Goal: Transaction & Acquisition: Purchase product/service

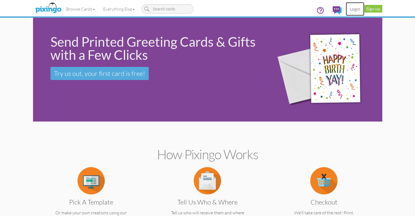
click at [364, 10] on link "Login" at bounding box center [355, 9] width 19 height 14
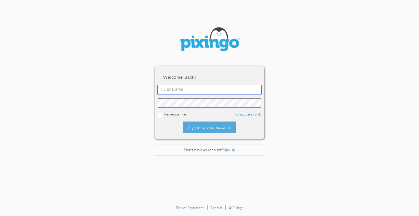
type input "[EMAIL_ADDRESS][DOMAIN_NAME]"
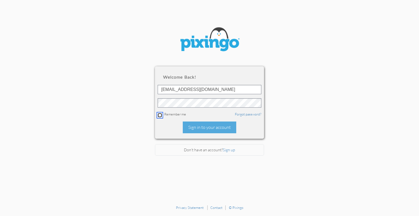
click at [160, 114] on input "checkbox" at bounding box center [160, 115] width 4 height 4
checkbox input "true"
click at [206, 129] on div "Sign in to your account" at bounding box center [209, 127] width 53 height 12
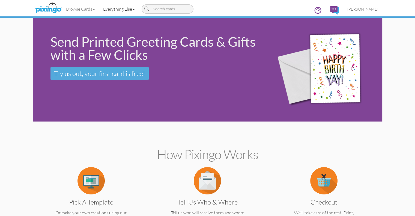
click at [99, 8] on link "Everything Else" at bounding box center [119, 9] width 40 height 14
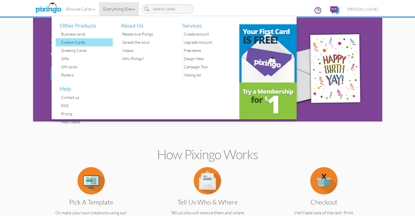
click at [60, 42] on div "Custom Cards" at bounding box center [86, 42] width 53 height 8
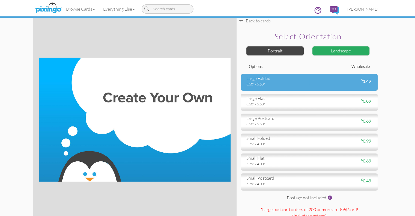
click at [292, 86] on div "8.50" x 5.50"" at bounding box center [275, 84] width 59 height 5
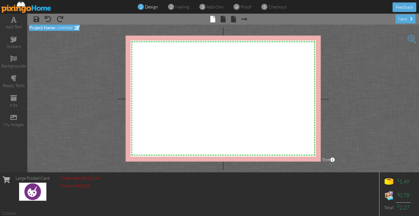
click at [63, 29] on span "Untitled" at bounding box center [65, 27] width 16 height 5
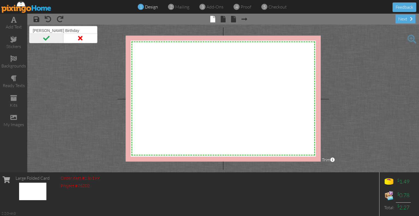
type input "[PERSON_NAME] Birthday"
click at [49, 40] on span at bounding box center [46, 38] width 34 height 10
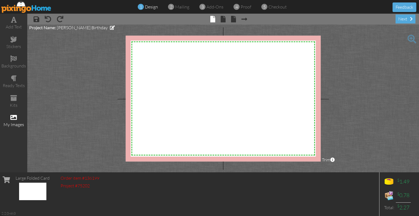
click at [15, 116] on span at bounding box center [13, 117] width 7 height 7
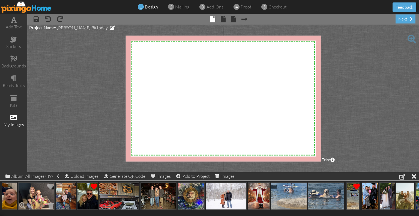
click at [35, 196] on img at bounding box center [36, 195] width 36 height 27
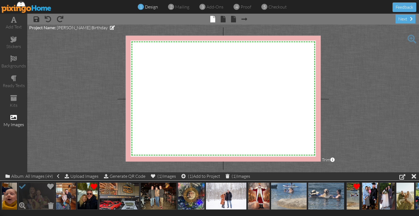
click at [35, 196] on img at bounding box center [36, 195] width 36 height 27
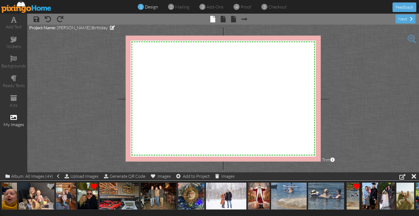
click at [35, 196] on img at bounding box center [36, 195] width 36 height 27
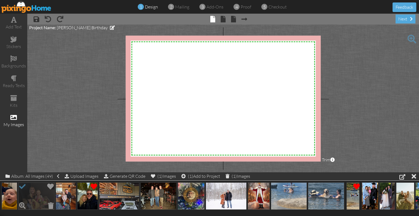
click at [28, 191] on img at bounding box center [36, 195] width 36 height 27
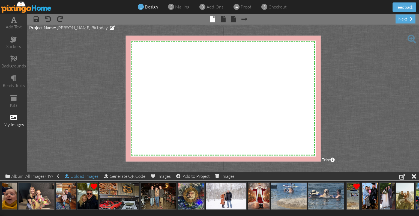
click at [84, 178] on div "Upload Images" at bounding box center [82, 176] width 34 height 8
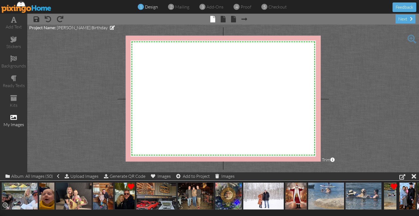
click at [22, 196] on img at bounding box center [20, 195] width 36 height 27
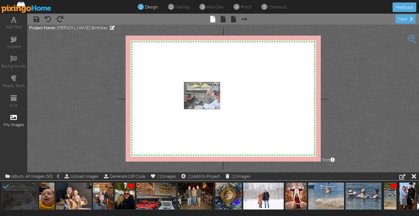
drag, startPoint x: 10, startPoint y: 197, endPoint x: 192, endPoint y: 97, distance: 207.9
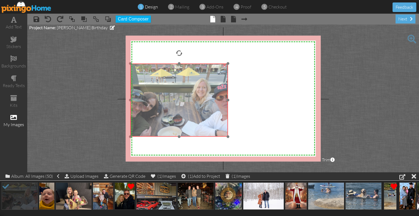
drag, startPoint x: 238, startPoint y: 130, endPoint x: 184, endPoint y: 112, distance: 56.5
click at [184, 112] on img at bounding box center [178, 100] width 97 height 73
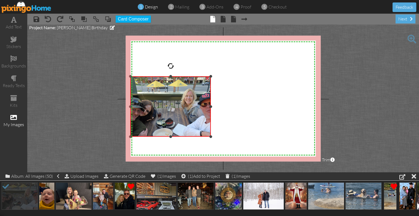
drag, startPoint x: 228, startPoint y: 63, endPoint x: 217, endPoint y: 76, distance: 17.2
click at [217, 76] on div "X X X X X X X X X X X X X X X X X X X X X X X X X X X X X X X X X X X X X X X X…" at bounding box center [223, 98] width 195 height 126
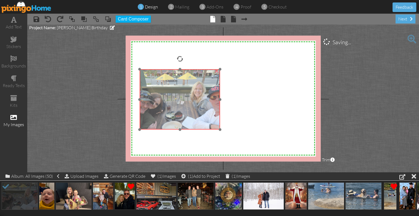
drag, startPoint x: 178, startPoint y: 110, endPoint x: 188, endPoint y: 103, distance: 11.7
click at [188, 103] on img at bounding box center [180, 99] width 80 height 60
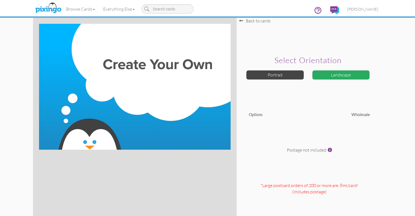
click at [367, 80] on div "Landscape" at bounding box center [341, 75] width 58 height 10
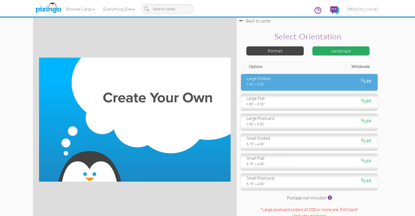
click at [305, 86] on div "8.50" x 5.50"" at bounding box center [275, 84] width 59 height 5
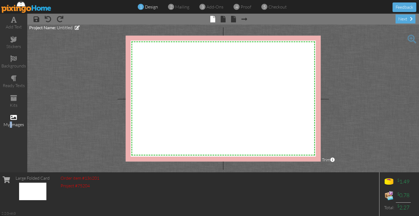
drag, startPoint x: 9, startPoint y: 124, endPoint x: 13, endPoint y: 124, distance: 3.8
click at [13, 124] on div "my images" at bounding box center [13, 124] width 27 height 6
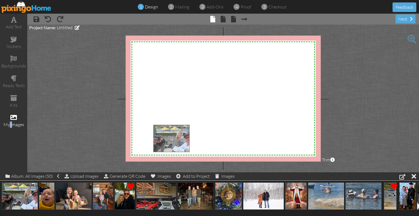
drag, startPoint x: 20, startPoint y: 191, endPoint x: 171, endPoint y: 132, distance: 162.7
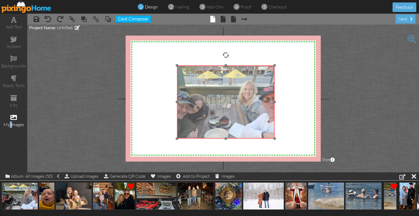
drag, startPoint x: 203, startPoint y: 139, endPoint x: 227, endPoint y: 82, distance: 62.3
click at [227, 82] on img at bounding box center [225, 101] width 97 height 73
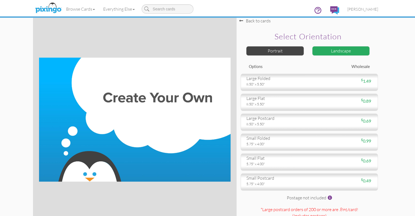
click at [362, 55] on div "Landscape" at bounding box center [341, 51] width 58 height 10
click at [362, 56] on div "Landscape" at bounding box center [341, 51] width 58 height 10
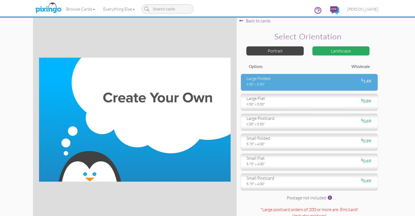
click at [289, 91] on div "large folded 8.50" x 5.50" $ 1.49" at bounding box center [309, 82] width 137 height 17
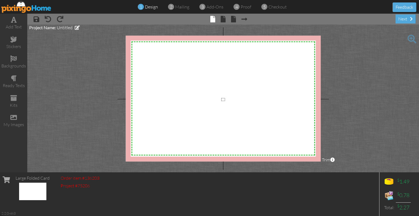
drag, startPoint x: 221, startPoint y: 101, endPoint x: 226, endPoint y: 98, distance: 5.5
click at [226, 98] on div "X X X X X X X X X X X X X X X X X X X X X X X X X X X X X X X X X X X X X X X X…" at bounding box center [223, 98] width 195 height 126
click at [15, 116] on span at bounding box center [13, 117] width 7 height 7
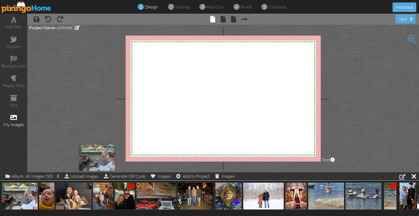
drag, startPoint x: 13, startPoint y: 188, endPoint x: 132, endPoint y: 134, distance: 131.6
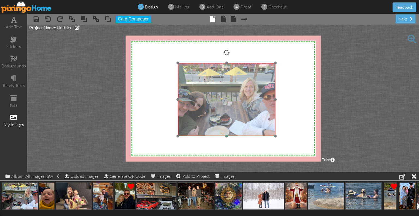
drag, startPoint x: 169, startPoint y: 140, endPoint x: 225, endPoint y: 75, distance: 85.6
click at [225, 75] on img at bounding box center [226, 99] width 97 height 73
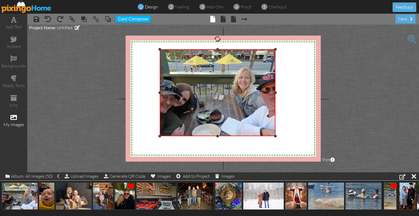
drag, startPoint x: 177, startPoint y: 63, endPoint x: 114, endPoint y: 49, distance: 64.5
click at [114, 49] on project-studio-wrapper "X X X X X X X X X X X X X X X X X X X X X X X X X X X X X X X X X X X X X X X X…" at bounding box center [223, 99] width 392 height 148
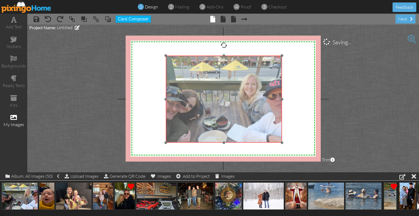
drag, startPoint x: 220, startPoint y: 85, endPoint x: 227, endPoint y: 91, distance: 9.3
click at [227, 91] on img at bounding box center [224, 99] width 116 height 87
click at [227, 92] on img at bounding box center [223, 99] width 116 height 87
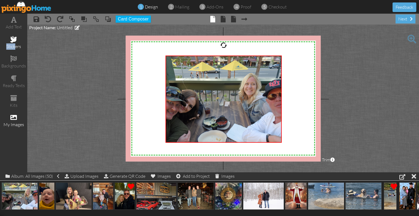
click at [14, 44] on div "stickers" at bounding box center [13, 42] width 27 height 19
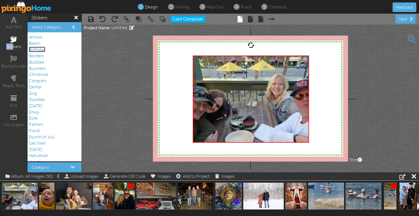
drag, startPoint x: 37, startPoint y: 51, endPoint x: 37, endPoint y: 48, distance: 3.6
click at [37, 48] on span "Birthday" at bounding box center [37, 49] width 16 height 5
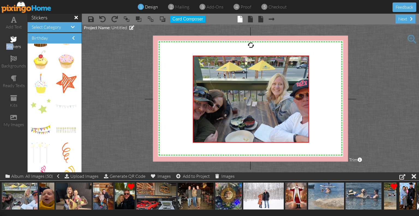
scroll to position [534, 0]
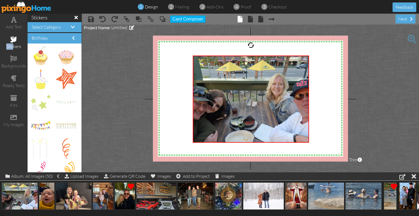
click at [43, 100] on img at bounding box center [40, 102] width 20 height 15
drag, startPoint x: 65, startPoint y: 89, endPoint x: 151, endPoint y: 2, distance: 122.3
click at [119, 28] on div "add text stickers backgrounds ready texts kits my images stickers Select Catego…" at bounding box center [209, 93] width 419 height 158
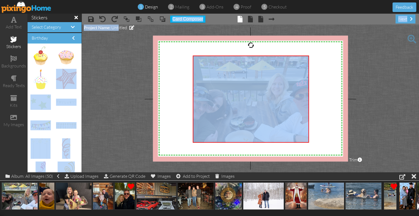
scroll to position [513, 0]
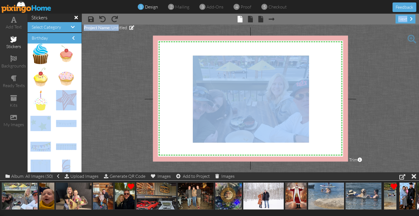
click at [104, 87] on project-studio-wrapper "X X X X X X X X X X X X X X X X X X X X X X X X X X X X X X X X X X X X X X X X…" at bounding box center [250, 99] width 337 height 148
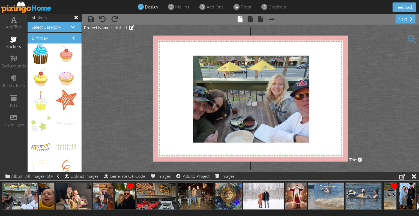
click at [42, 123] on img at bounding box center [40, 123] width 20 height 15
drag, startPoint x: 39, startPoint y: 122, endPoint x: 173, endPoint y: 59, distance: 148.4
drag, startPoint x: 34, startPoint y: 152, endPoint x: 168, endPoint y: 114, distance: 139.4
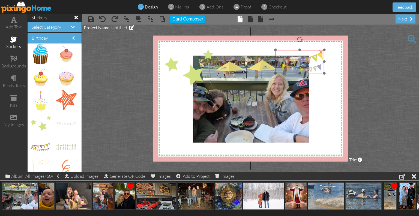
drag, startPoint x: 182, startPoint y: 112, endPoint x: 293, endPoint y: 65, distance: 121.0
click at [293, 65] on img at bounding box center [299, 61] width 49 height 23
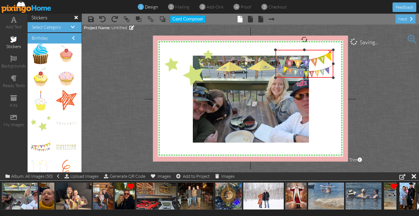
drag, startPoint x: 324, startPoint y: 73, endPoint x: 317, endPoint y: 77, distance: 7.9
click at [317, 77] on div "×" at bounding box center [304, 64] width 58 height 28
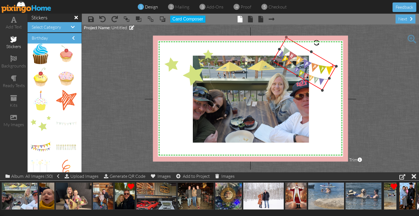
drag, startPoint x: 305, startPoint y: 38, endPoint x: 310, endPoint y: 53, distance: 15.6
click at [310, 53] on div "×" at bounding box center [304, 63] width 64 height 53
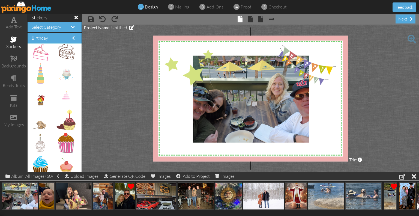
scroll to position [403, 0]
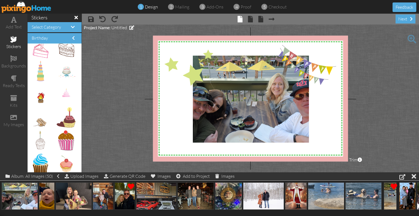
click at [83, 91] on project-studio-wrapper "X X X X X X X X X X X X X X X X X X X X X X X X X X X X X X X X X X X X X X X X…" at bounding box center [250, 99] width 337 height 148
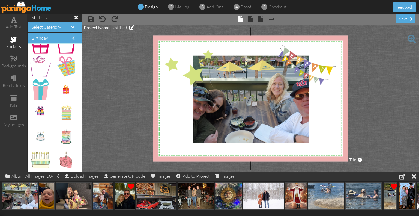
scroll to position [256, 0]
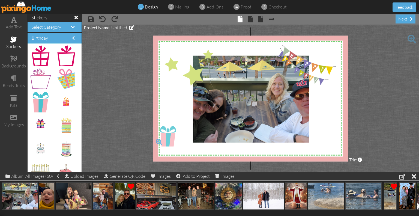
drag, startPoint x: 36, startPoint y: 104, endPoint x: 160, endPoint y: 138, distance: 128.8
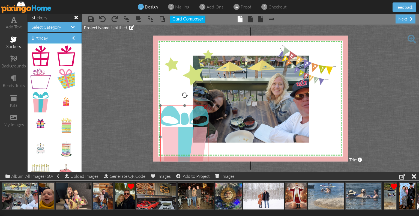
drag, startPoint x: 182, startPoint y: 153, endPoint x: 189, endPoint y: 129, distance: 24.5
click at [189, 129] on img at bounding box center [184, 137] width 49 height 63
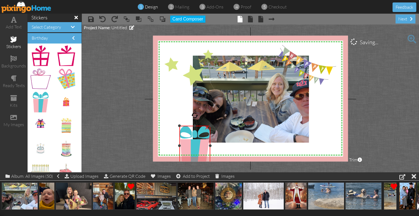
drag, startPoint x: 160, startPoint y: 102, endPoint x: 183, endPoint y: 129, distance: 35.2
click at [183, 129] on div "×" at bounding box center [194, 146] width 31 height 40
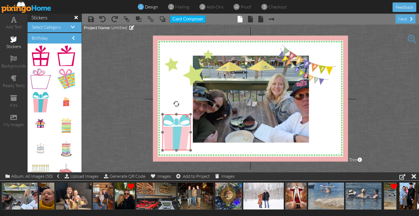
drag, startPoint x: 191, startPoint y: 146, endPoint x: 171, endPoint y: 131, distance: 24.7
click at [171, 131] on img at bounding box center [177, 132] width 28 height 36
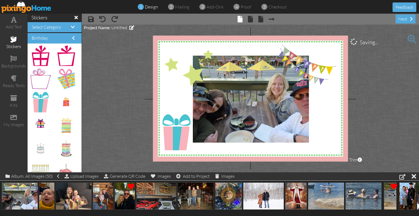
click at [124, 118] on project-studio-wrapper "X X X X X X X X X X X X X X X X X X X X X X X X X X X X X X X X X X X X X X X X…" at bounding box center [250, 99] width 337 height 148
drag, startPoint x: 35, startPoint y: 100, endPoint x: 165, endPoint y: 154, distance: 140.2
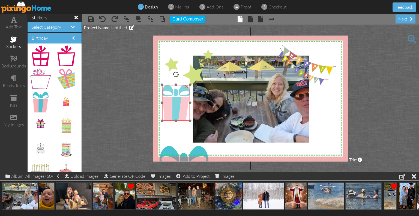
drag, startPoint x: 178, startPoint y: 136, endPoint x: 178, endPoint y: 102, distance: 33.3
click at [178, 102] on img at bounding box center [176, 103] width 28 height 36
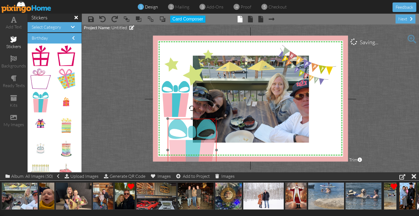
drag, startPoint x: 169, startPoint y: 154, endPoint x: 177, endPoint y: 126, distance: 28.5
click at [177, 126] on img at bounding box center [192, 150] width 49 height 63
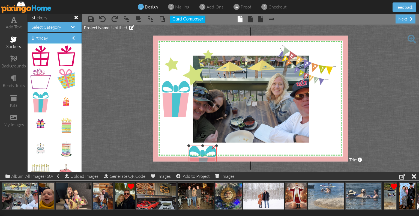
drag, startPoint x: 168, startPoint y: 119, endPoint x: 195, endPoint y: 146, distance: 38.0
click at [195, 146] on div "×" at bounding box center [203, 164] width 28 height 36
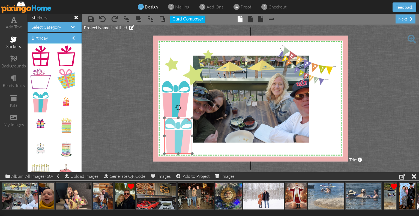
drag, startPoint x: 205, startPoint y: 150, endPoint x: 181, endPoint y: 123, distance: 36.5
click at [181, 123] on img at bounding box center [178, 136] width 28 height 36
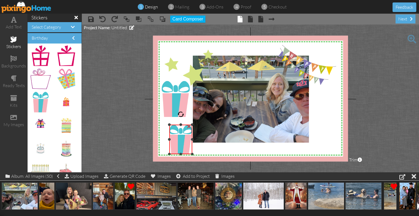
drag, startPoint x: 164, startPoint y: 118, endPoint x: 169, endPoint y: 124, distance: 8.0
click at [169, 124] on div at bounding box center [169, 124] width 3 height 3
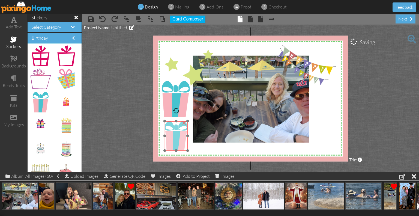
drag, startPoint x: 180, startPoint y: 143, endPoint x: 175, endPoint y: 139, distance: 5.8
click at [175, 139] on img at bounding box center [175, 135] width 23 height 29
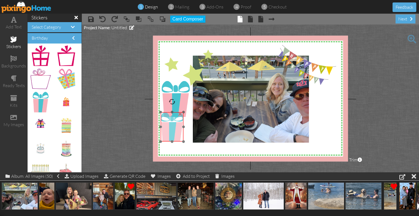
drag, startPoint x: 179, startPoint y: 143, endPoint x: 175, endPoint y: 134, distance: 9.9
click at [175, 134] on img at bounding box center [171, 126] width 23 height 29
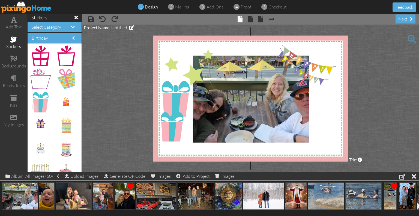
click at [46, 103] on img at bounding box center [40, 102] width 16 height 20
drag, startPoint x: 47, startPoint y: 101, endPoint x: 192, endPoint y: 118, distance: 146.3
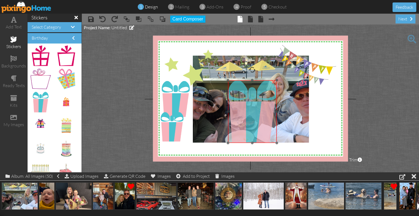
drag, startPoint x: 176, startPoint y: 110, endPoint x: 228, endPoint y: 82, distance: 59.3
click at [228, 82] on img at bounding box center [252, 111] width 49 height 63
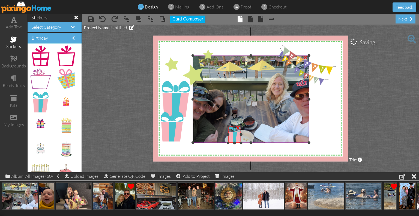
drag, startPoint x: 277, startPoint y: 80, endPoint x: 218, endPoint y: 126, distance: 74.5
click at [218, 126] on div "X X X X X X X X X X X X X X X X X X X X X X X X X X X X X X X X X X X X X X X X…" at bounding box center [250, 98] width 195 height 126
click at [192, 126] on div at bounding box center [250, 99] width 119 height 90
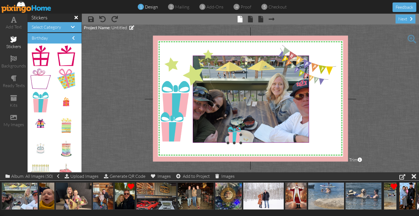
click at [231, 135] on img at bounding box center [234, 135] width 13 height 16
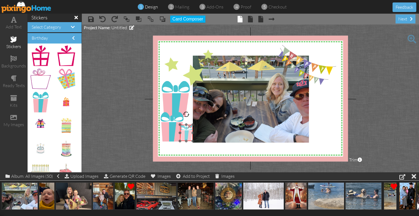
drag, startPoint x: 236, startPoint y: 136, endPoint x: 188, endPoint y: 134, distance: 48.0
click at [188, 134] on img at bounding box center [186, 133] width 13 height 16
drag, startPoint x: 188, startPoint y: 134, endPoint x: 191, endPoint y: 130, distance: 5.6
click at [191, 130] on img at bounding box center [190, 128] width 13 height 16
drag, startPoint x: 61, startPoint y: 149, endPoint x: 316, endPoint y: 122, distance: 256.2
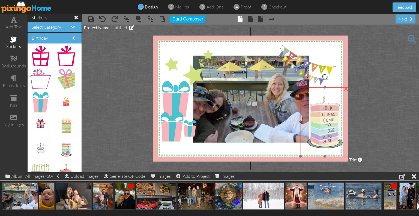
drag, startPoint x: 327, startPoint y: 141, endPoint x: 321, endPoint y: 118, distance: 24.2
click at [321, 118] on img at bounding box center [325, 121] width 49 height 69
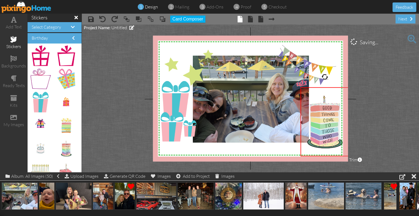
click at [384, 135] on project-studio-wrapper "X X X X X X X X X X X X X X X X X X X X X X X X X X X X X X X X X X X X X X X X…" at bounding box center [250, 99] width 337 height 148
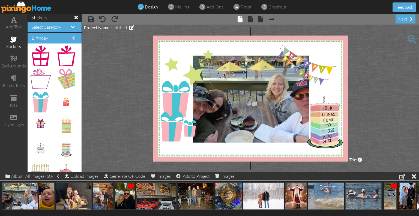
click at [409, 23] on div "× save × undo × redo × front × inside × back × Next page next" at bounding box center [250, 19] width 337 height 11
click at [409, 19] on div "next" at bounding box center [405, 18] width 20 height 9
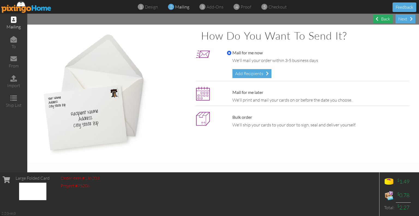
click at [380, 18] on div "Back" at bounding box center [383, 18] width 20 height 9
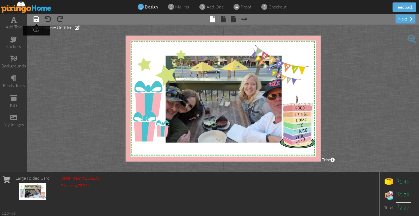
click at [37, 18] on span at bounding box center [37, 19] width 6 height 7
click at [223, 20] on span at bounding box center [223, 19] width 5 height 7
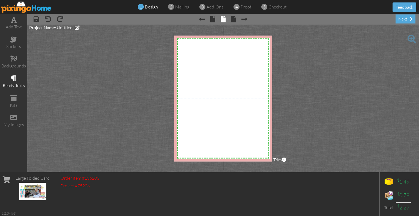
click at [13, 78] on span at bounding box center [14, 78] width 6 height 7
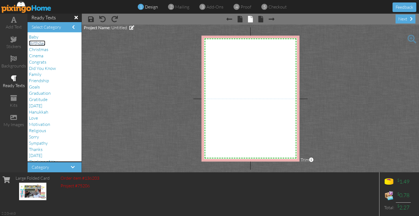
click at [39, 45] on span "Birthday" at bounding box center [37, 42] width 16 height 5
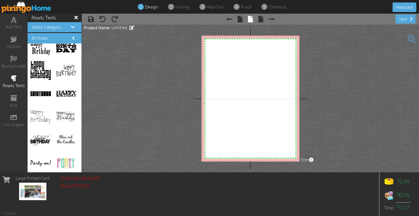
scroll to position [152, 0]
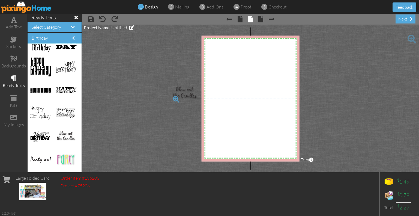
drag, startPoint x: 52, startPoint y: 140, endPoint x: 212, endPoint y: 95, distance: 166.7
click at [37, 113] on img at bounding box center [40, 113] width 20 height 13
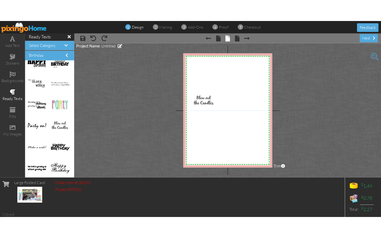
scroll to position [0, 0]
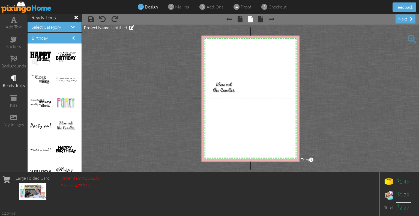
click at [43, 52] on img at bounding box center [40, 57] width 20 height 10
drag, startPoint x: 64, startPoint y: 43, endPoint x: 48, endPoint y: 54, distance: 19.7
click at [48, 54] on div at bounding box center [55, 108] width 54 height 129
drag, startPoint x: 48, startPoint y: 54, endPoint x: 271, endPoint y: 43, distance: 223.7
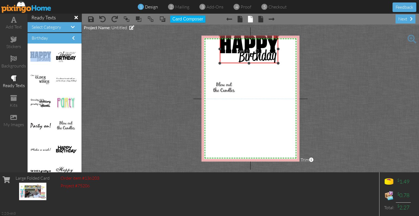
drag, startPoint x: 254, startPoint y: 47, endPoint x: 246, endPoint y: 63, distance: 18.1
click at [246, 63] on div "×" at bounding box center [249, 49] width 58 height 28
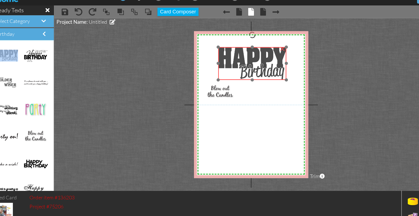
drag, startPoint x: 254, startPoint y: 50, endPoint x: 256, endPoint y: 64, distance: 14.4
click at [256, 64] on img at bounding box center [251, 63] width 58 height 28
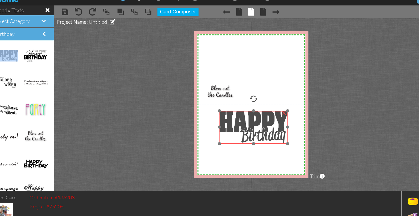
drag, startPoint x: 255, startPoint y: 62, endPoint x: 256, endPoint y: 116, distance: 54.3
click at [256, 116] on img at bounding box center [252, 118] width 58 height 28
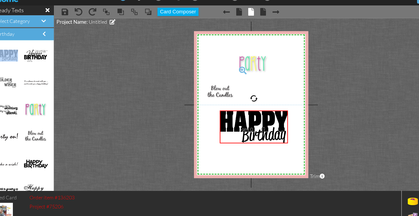
drag, startPoint x: 60, startPoint y: 104, endPoint x: 247, endPoint y: 65, distance: 190.9
drag, startPoint x: 42, startPoint y: 104, endPoint x: 268, endPoint y: 81, distance: 227.2
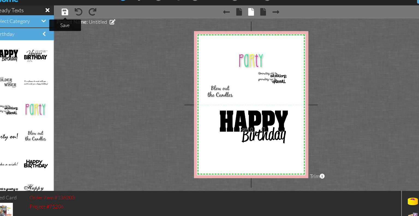
click at [90, 19] on span at bounding box center [91, 19] width 6 height 7
click at [74, 17] on span at bounding box center [75, 17] width 3 height 5
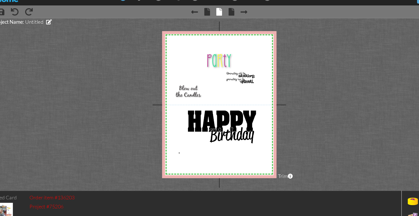
click at [189, 140] on div "X X X X X X X X X X X X X X X X X X X X X X X X X X X X X X X X X X X X X X X X…" at bounding box center [223, 98] width 98 height 126
drag, startPoint x: 380, startPoint y: 9, endPoint x: 300, endPoint y: 77, distance: 105.1
click at [300, 77] on project-studio-wrapper "X X X X X X X X X X X X X X X X X X X X X X X X X X X X X X X X X X X X X X X X…" at bounding box center [223, 99] width 392 height 148
drag, startPoint x: 317, startPoint y: 61, endPoint x: 319, endPoint y: 91, distance: 30.4
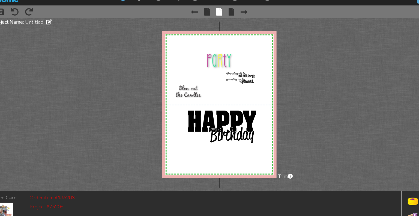
click at [319, 91] on project-studio-wrapper "X X X X X X X X X X X X X X X X X X X X X X X X X X X X X X X X X X X X X X X X…" at bounding box center [223, 99] width 392 height 148
click at [393, 10] on button "Feedback" at bounding box center [404, 7] width 24 height 10
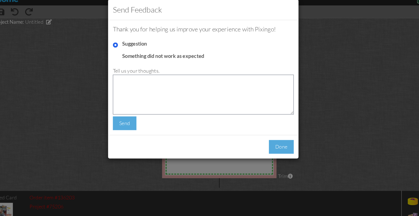
click at [393, 10] on body "Send Feedback Thank you for helping us improve your experience with Pixingo! Su…" at bounding box center [209, 108] width 419 height 216
click at [393, 10] on div "Send Feedback Thank you for helping us improve your experience with Pixingo! Su…" at bounding box center [209, 108] width 419 height 216
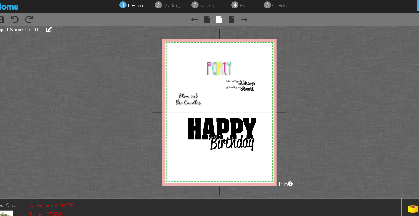
click at [292, 78] on project-studio-wrapper "X X X X X X X X X X X X X X X X X X X X X X X X X X X X X X X X X X X X X X X X…" at bounding box center [223, 99] width 392 height 148
click at [293, 80] on project-studio-wrapper "X X X X X X X X X X X X X X X X X X X X X X X X X X X X X X X X X X X X X X X X…" at bounding box center [223, 99] width 392 height 148
drag, startPoint x: 293, startPoint y: 80, endPoint x: 336, endPoint y: 44, distance: 55.9
click at [336, 44] on project-studio-wrapper "X X X X X X X X X X X X X X X X X X X X X X X X X X X X X X X X X X X X X X X X…" at bounding box center [223, 99] width 392 height 148
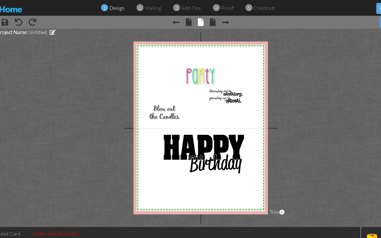
click at [322, 7] on div "1 design 2 mailing 3 add-ons 4 proof 5 checkout Feedback" at bounding box center [190, 7] width 381 height 14
drag, startPoint x: 37, startPoint y: 19, endPoint x: 38, endPoint y: 80, distance: 60.3
click at [37, 19] on span at bounding box center [37, 19] width 6 height 7
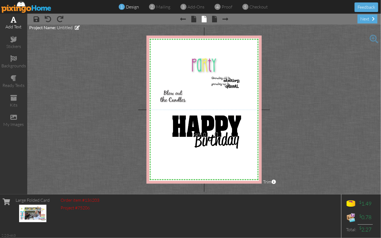
click at [14, 23] on span at bounding box center [14, 19] width 6 height 7
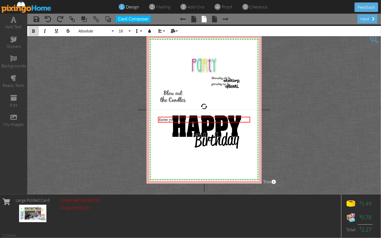
click at [33, 31] on icon "button" at bounding box center [34, 31] width 4 height 4
click at [113, 31] on button "Absolute" at bounding box center [95, 31] width 39 height 10
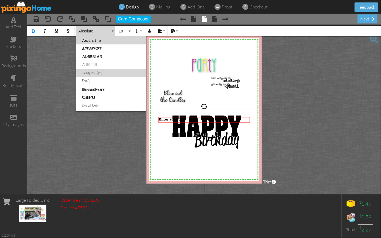
click at [91, 74] on link "Bouquet Sky" at bounding box center [111, 73] width 70 height 8
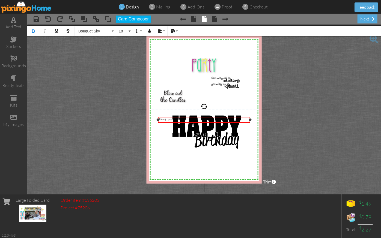
click at [193, 121] on div "Enter your text" at bounding box center [204, 120] width 90 height 4
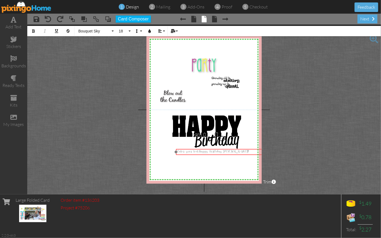
drag, startPoint x: 220, startPoint y: 117, endPoint x: 238, endPoint y: 149, distance: 36.7
click at [238, 149] on div "Enter your textHappy Birthday [PERSON_NAME]!! ​ ​" at bounding box center [222, 152] width 92 height 6
click at [198, 152] on span "Enter your textHappy Birthday [PERSON_NAME]!!" at bounding box center [213, 152] width 72 height 4
click at [196, 151] on span "Enter your textHappy Birthday [PERSON_NAME]!!" at bounding box center [213, 152] width 72 height 4
click at [178, 151] on span "tHappy Birthday [PERSON_NAME]!!" at bounding box center [203, 152] width 52 height 4
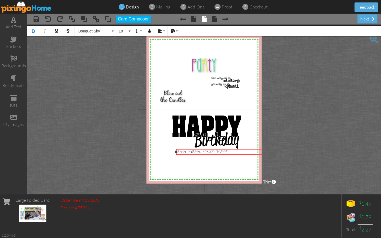
click at [219, 153] on div "Happy Birthday, [PERSON_NAME]!!" at bounding box center [222, 152] width 90 height 4
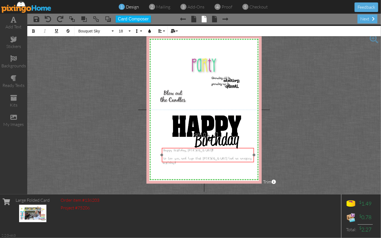
drag, startPoint x: 227, startPoint y: 149, endPoint x: 212, endPoint y: 148, distance: 14.8
click at [212, 148] on div "Happy Birthday, [PERSON_NAME]!! ​ We love you, and hope that [PERSON_NAME] had …" at bounding box center [208, 157] width 92 height 18
drag, startPoint x: 246, startPoint y: 159, endPoint x: 161, endPoint y: 151, distance: 85.5
click at [161, 151] on div "Happy Birthday, [PERSON_NAME]!! ​ We love you, and hope that you had an amazing…" at bounding box center [207, 155] width 92 height 14
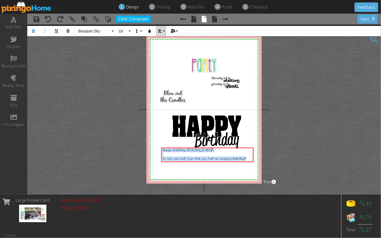
click at [159, 31] on icon "button" at bounding box center [160, 31] width 4 height 4
click at [164, 51] on icon at bounding box center [164, 51] width 4 height 4
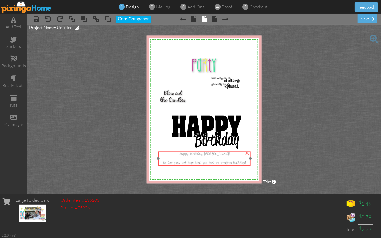
drag, startPoint x: 221, startPoint y: 156, endPoint x: 218, endPoint y: 160, distance: 4.5
click at [218, 160] on div at bounding box center [204, 158] width 90 height 4
click at [248, 162] on div "We love you, and hope that you had an amazing birthday!!" at bounding box center [204, 162] width 90 height 4
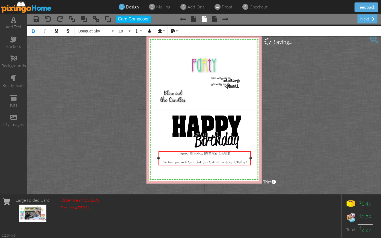
click at [248, 162] on div "We love you, and hope that you had an amazing birthday!!" at bounding box center [204, 162] width 90 height 4
click at [249, 161] on div at bounding box center [250, 162] width 3 height 3
click at [246, 162] on div "We love you and hope that you had an amazing birthday!!" at bounding box center [204, 162] width 90 height 4
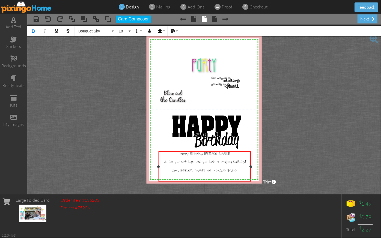
click at [237, 170] on div "Love, [PERSON_NAME] and [PERSON_NAME]" at bounding box center [204, 171] width 90 height 4
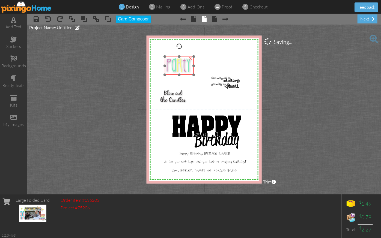
drag, startPoint x: 203, startPoint y: 67, endPoint x: 178, endPoint y: 67, distance: 25.4
click at [178, 67] on img at bounding box center [179, 66] width 29 height 18
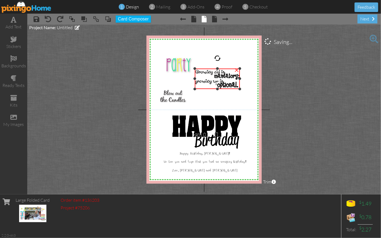
drag, startPoint x: 211, startPoint y: 75, endPoint x: 212, endPoint y: 68, distance: 7.5
click at [212, 69] on div "×" at bounding box center [217, 79] width 45 height 20
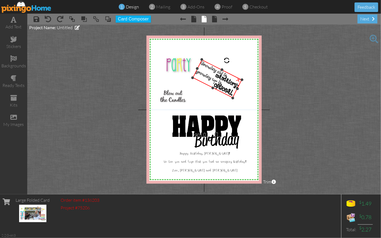
drag, startPoint x: 218, startPoint y: 58, endPoint x: 227, endPoint y: 59, distance: 9.9
click at [227, 59] on div at bounding box center [226, 60] width 9 height 9
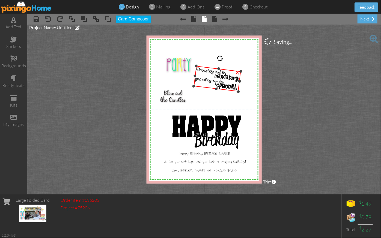
drag, startPoint x: 227, startPoint y: 59, endPoint x: 220, endPoint y: 58, distance: 7.7
click at [220, 58] on div at bounding box center [219, 58] width 7 height 7
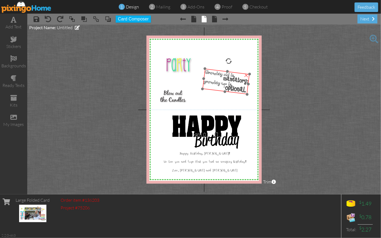
drag, startPoint x: 217, startPoint y: 79, endPoint x: 226, endPoint y: 81, distance: 9.1
click at [226, 81] on img at bounding box center [225, 82] width 47 height 26
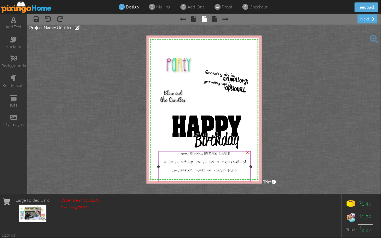
click at [220, 154] on span "Happy Birthday, [PERSON_NAME]!!" at bounding box center [204, 154] width 50 height 4
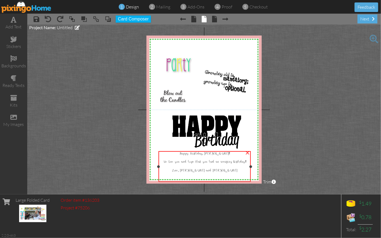
click at [220, 154] on span "Happy Birthday, [PERSON_NAME]!!" at bounding box center [204, 154] width 50 height 4
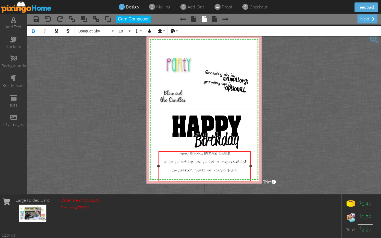
click at [218, 154] on span "Happy Birthday, [PERSON_NAME]!!" at bounding box center [204, 154] width 50 height 4
click at [227, 161] on span "We love you and hope that you had an amazing birthday!!" at bounding box center [204, 162] width 83 height 4
click at [225, 155] on div "Happy Birthday, [PERSON_NAME]!!" at bounding box center [204, 154] width 90 height 4
drag, startPoint x: 225, startPoint y: 155, endPoint x: 210, endPoint y: 155, distance: 14.7
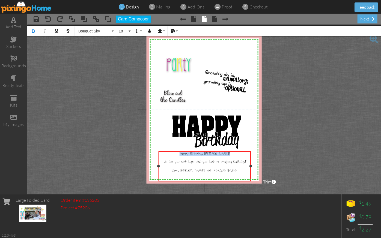
click at [210, 155] on div "Happy Birthday, [PERSON_NAME]!!" at bounding box center [204, 154] width 90 height 4
click at [131, 31] on button "18" at bounding box center [124, 31] width 16 height 10
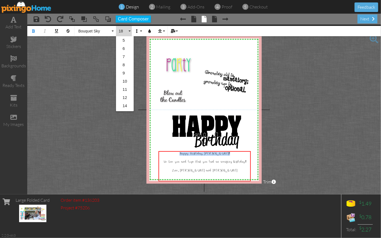
scroll to position [48, 0]
click at [126, 90] on link "22" at bounding box center [125, 90] width 18 height 8
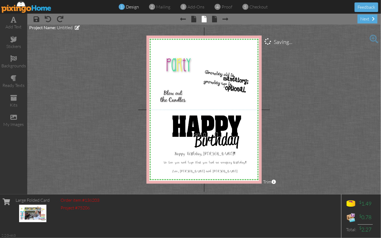
click at [290, 109] on project-studio-wrapper "X X X X X X X X X X X X X X X X X X X X X X X X X X X X X X X X X X X X X X X X…" at bounding box center [203, 110] width 353 height 170
click at [367, 19] on div "next" at bounding box center [367, 18] width 20 height 9
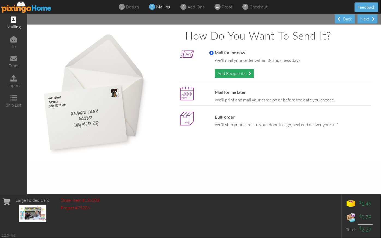
click at [241, 73] on div "Add Recipients" at bounding box center [234, 73] width 39 height 9
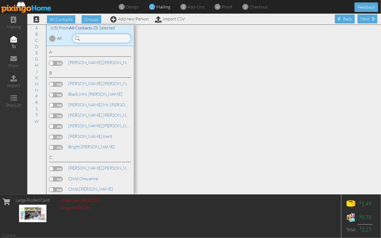
click at [97, 38] on input at bounding box center [101, 38] width 59 height 9
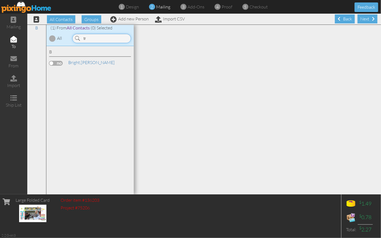
type input "t"
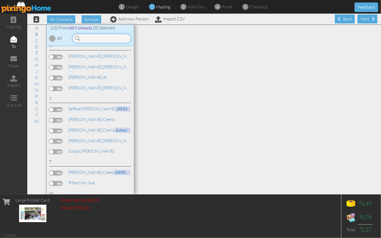
scroll to position [700, 0]
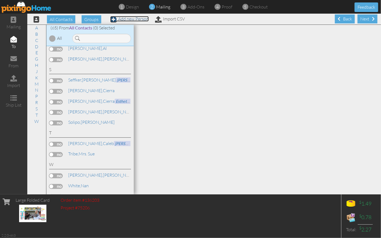
click at [131, 19] on link "Add new Person" at bounding box center [129, 18] width 38 height 5
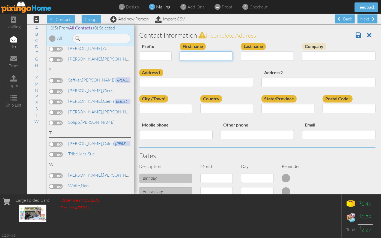
click at [195, 58] on input "First name" at bounding box center [206, 56] width 53 height 9
type input "[PERSON_NAME]"
click at [256, 53] on input "Last name" at bounding box center [267, 56] width 53 height 9
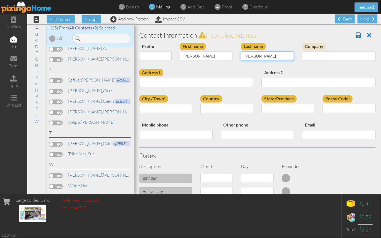
type input "[PERSON_NAME]"
click at [245, 67] on div "Prefix Dr. Mr. Mrs. First name [PERSON_NAME] Last name [PERSON_NAME] Company" at bounding box center [257, 56] width 244 height 26
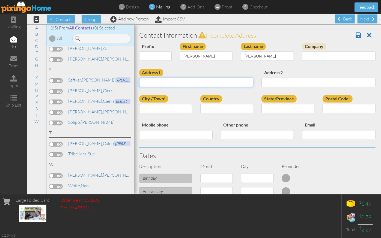
click at [166, 83] on input "Address1" at bounding box center [196, 82] width 114 height 9
click at [158, 79] on input "Address1" at bounding box center [196, 82] width 114 height 9
click at [185, 83] on input "1658 north" at bounding box center [196, 82] width 114 height 9
type input "1658 north 175 w"
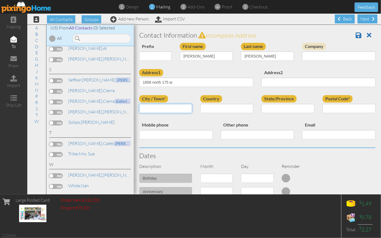
click at [161, 106] on input "City / Town*" at bounding box center [165, 108] width 53 height 9
type input "Cedar"
click at [274, 108] on input "State/Province" at bounding box center [287, 108] width 53 height 9
type input "[US_STATE]"
click at [151, 104] on div "City / Town* Cedar" at bounding box center [165, 106] width 61 height 22
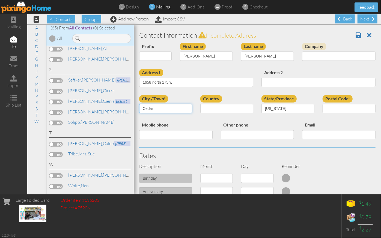
click at [160, 110] on input "Cedar" at bounding box center [165, 108] width 53 height 9
type input "[GEOGRAPHIC_DATA]"
type input "84721"
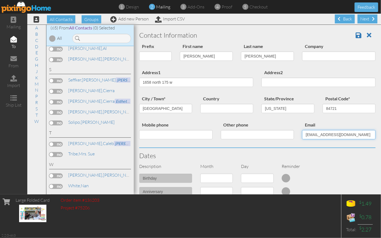
click at [353, 134] on input "[EMAIL_ADDRESS][DOMAIN_NAME]" at bounding box center [338, 134] width 73 height 9
type input "c"
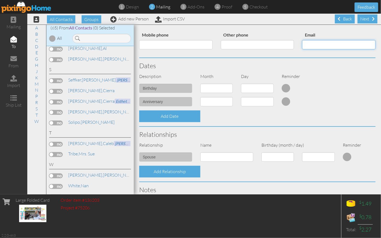
scroll to position [91, 0]
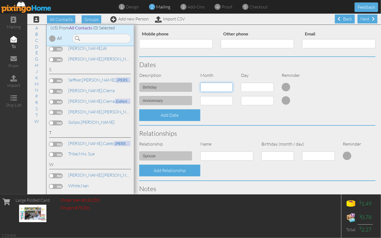
click at [227, 86] on select "1 - [DATE] - [DATE] - [DATE] - [DATE] - [DATE] - [DATE] - [DATE] - [DATE] - [DA…" at bounding box center [216, 87] width 32 height 9
select select "object:3094"
click at [200, 83] on select "1 - [DATE] - [DATE] - [DATE] - [DATE] - [DATE] - [DATE] - [DATE] - [DATE] - [DA…" at bounding box center [216, 87] width 32 height 9
click at [267, 87] on select "1 2 3 4 5 6 7 8 9 10 11 12 13 14 15 16 17 18 19 20 21 22 23 24 25 26 27 28 29 30" at bounding box center [257, 87] width 32 height 9
select select "number:19"
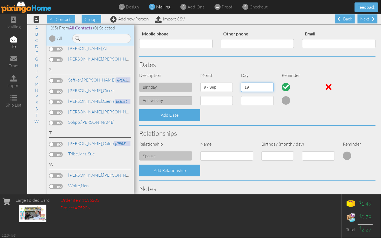
click at [241, 83] on select "1 2 3 4 5 6 7 8 9 10 11 12 13 14 15 16 17 18 19 20 21 22 23 24 25 26 27 28 29 30" at bounding box center [257, 87] width 32 height 9
click at [228, 100] on select "1 - [DATE] - [DATE] - [DATE] - [DATE] - [DATE] - [DATE] - [DATE] - [DATE] - [DA…" at bounding box center [216, 100] width 32 height 9
select select "object:3093"
click at [200, 96] on select "1 - [DATE] - [DATE] - [DATE] - [DATE] - [DATE] - [DATE] - [DATE] - [DATE] - [DA…" at bounding box center [216, 100] width 32 height 9
click at [266, 100] on select "1 2 3 4 5 6 7 8 9 10 11 12 13 14 15 16 17 18 19 20 21 22 23 24 25 26 27 28 29 3…" at bounding box center [257, 100] width 32 height 9
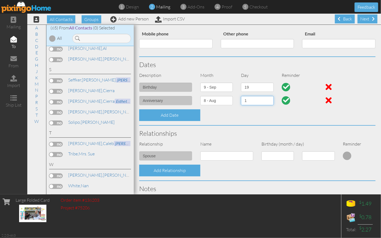
select select "number:18"
click at [241, 96] on select "1 2 3 4 5 6 7 8 9 10 11 12 13 14 15 16 17 18 19 20 21 22 23 24 25 26 27 28 29 3…" at bounding box center [257, 100] width 32 height 9
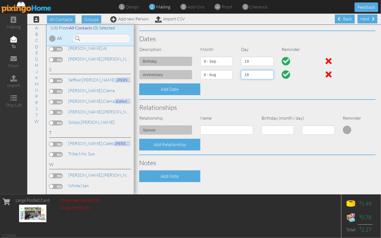
scroll to position [117, 0]
click at [215, 126] on input at bounding box center [226, 129] width 53 height 9
type input "Cierra [PERSON_NAME]"
click at [285, 129] on select "1 - [DATE] - [DATE] - [DATE] - [DATE] - [DATE] - [DATE] - [DATE] - [DATE] - [DA…" at bounding box center [277, 129] width 32 height 9
select select "object:3088"
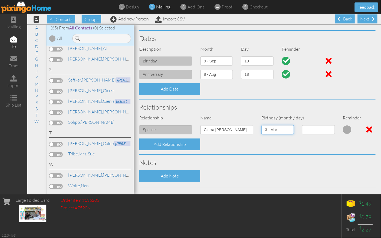
click at [261, 125] on select "1 - [DATE] - [DATE] - [DATE] - [DATE] - [DATE] - [DATE] - [DATE] - [DATE] - [DA…" at bounding box center [277, 129] width 32 height 9
select select "number:1"
click at [326, 129] on select "1 2 3 4 5 6 7 8 9 10 11 12 13 14 15 16 17 18 19 20 21 22 23 24 25 26 27 28 29 3…" at bounding box center [318, 129] width 32 height 9
click at [302, 125] on select "1 2 3 4 5 6 7 8 9 10 11 12 13 14 15 16 17 18 19 20 21 22 23 24 25 26 27 28 29 3…" at bounding box center [318, 129] width 32 height 9
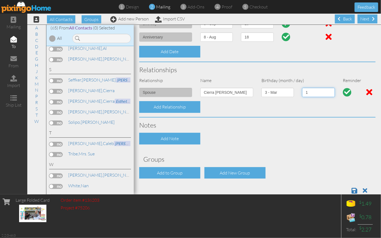
scroll to position [166, 0]
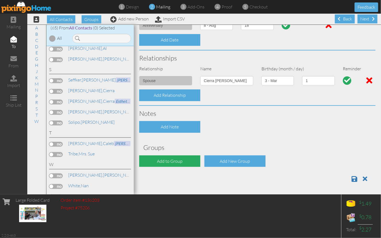
click at [172, 161] on div "Add to Group" at bounding box center [169, 161] width 61 height 12
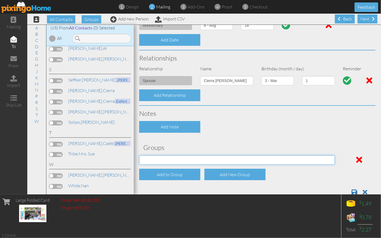
click at [172, 161] on select "CGM Clients Family Friends Other Our Wedding" at bounding box center [237, 159] width 196 height 9
select select "object:3351"
click at [139, 155] on select "CGM Clients Family Friends Other Our Wedding" at bounding box center [237, 159] width 196 height 9
click at [326, 160] on select "CGM Clients Family Friends Other Our Wedding" at bounding box center [237, 159] width 196 height 9
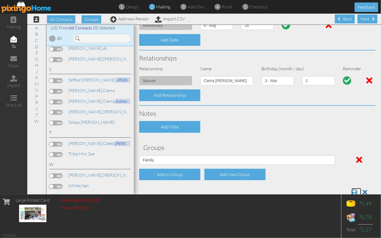
click at [351, 190] on span at bounding box center [354, 192] width 6 height 7
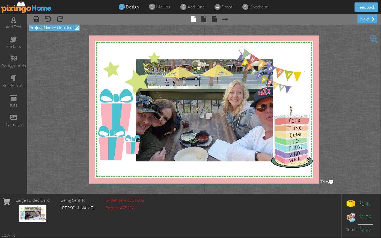
click at [67, 27] on span "Untitled" at bounding box center [65, 27] width 16 height 5
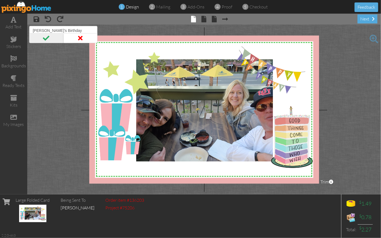
type input "Trevor's Birthday"
click at [47, 39] on span at bounding box center [46, 38] width 34 height 10
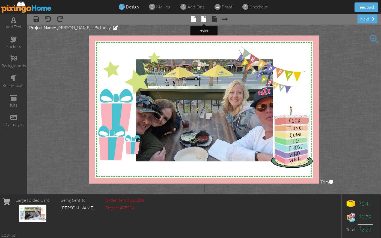
click at [204, 20] on span at bounding box center [204, 19] width 5 height 7
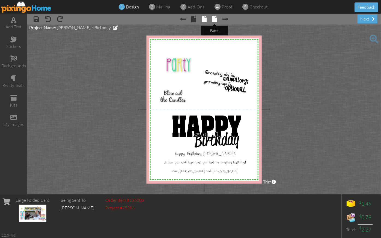
click at [215, 19] on span at bounding box center [214, 19] width 5 height 7
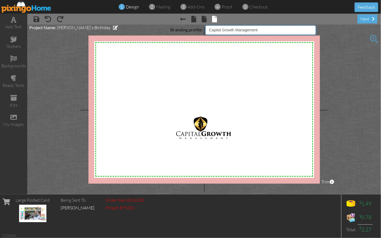
click at [314, 30] on select "Pixingo Default Profile Capital Growth Management" at bounding box center [260, 29] width 110 height 9
select select "object:144"
click at [205, 25] on select "Pixingo Default Profile Capital Growth Management" at bounding box center [260, 29] width 110 height 9
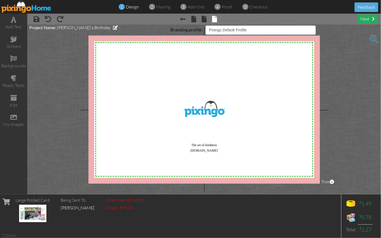
click at [369, 21] on div "next" at bounding box center [367, 18] width 20 height 9
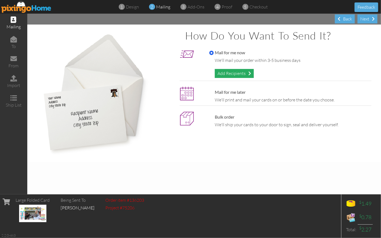
click at [234, 76] on div "Add Recipients" at bounding box center [234, 73] width 39 height 9
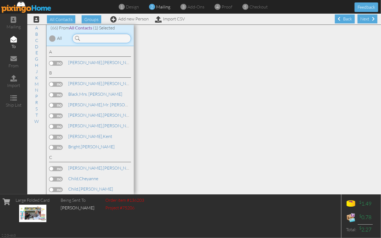
click at [99, 34] on input at bounding box center [101, 38] width 59 height 9
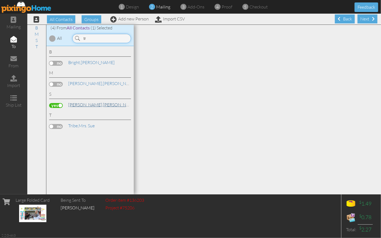
type input "tr"
click at [86, 106] on link "Smith, Trevor" at bounding box center [103, 104] width 70 height 7
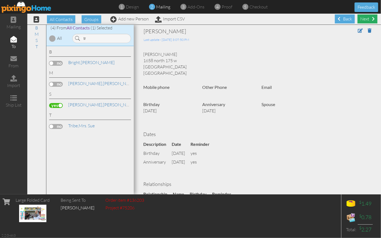
click at [363, 19] on div "Next" at bounding box center [367, 18] width 20 height 9
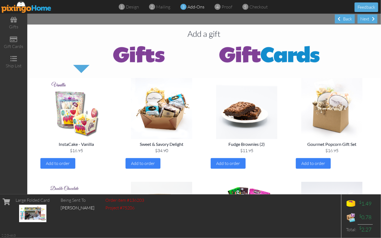
click at [272, 56] on img at bounding box center [269, 54] width 131 height 22
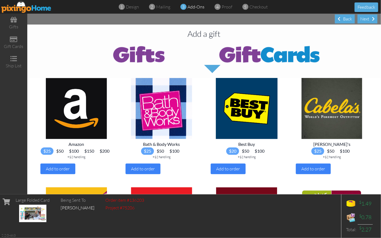
click at [136, 54] on img at bounding box center [138, 54] width 131 height 22
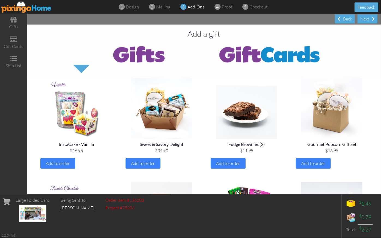
click at [266, 56] on img at bounding box center [269, 54] width 131 height 22
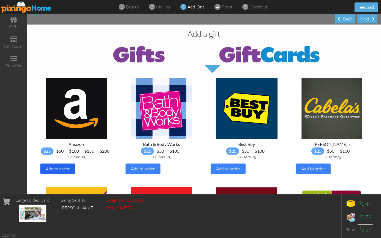
click at [57, 172] on span "Add to order" at bounding box center [58, 168] width 24 height 5
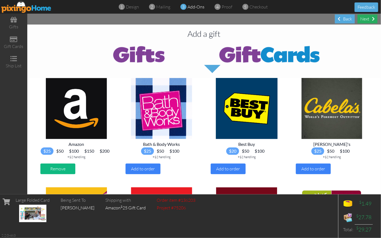
click at [366, 18] on div "Next" at bounding box center [367, 18] width 20 height 9
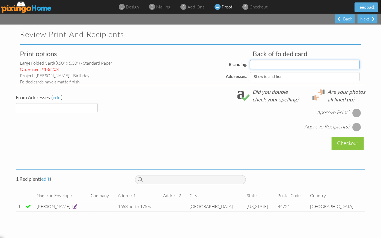
click at [357, 65] on select "Branding:" at bounding box center [305, 64] width 110 height 9
click at [357, 63] on select "Branding:" at bounding box center [305, 64] width 110 height 9
click at [167, 75] on div "Addresses:" at bounding box center [192, 76] width 112 height 9
select select "object:1056"
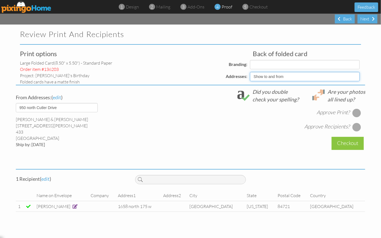
click at [356, 77] on select "Show to and from Show from only Hide to and from" at bounding box center [305, 76] width 110 height 9
click at [179, 79] on div "Addresses:" at bounding box center [192, 76] width 112 height 9
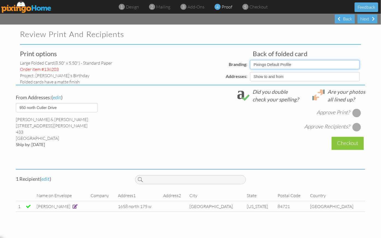
select select "object:1059"
click at [277, 64] on select "Pixingo Default Profile Capital Growth Management" at bounding box center [305, 64] width 110 height 9
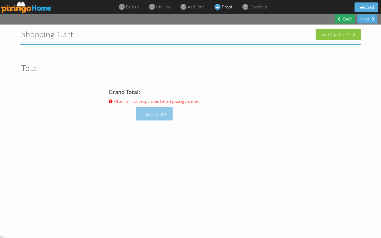
click at [341, 19] on div "Back" at bounding box center [345, 18] width 20 height 9
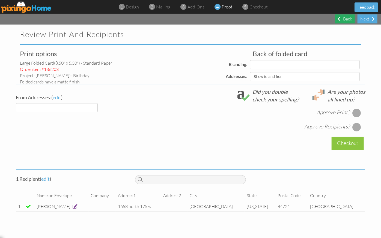
select select "object:1092"
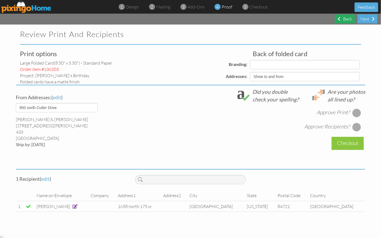
select select "object:1095"
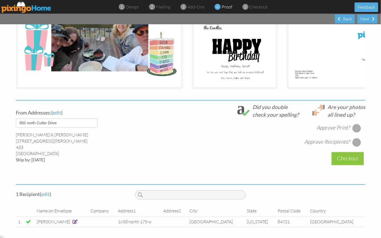
scroll to position [130, 0]
click at [355, 129] on div at bounding box center [356, 128] width 9 height 9
click at [355, 129] on div at bounding box center [356, 128] width 6 height 6
click at [355, 129] on div at bounding box center [356, 128] width 9 height 9
click at [354, 143] on div at bounding box center [356, 142] width 9 height 9
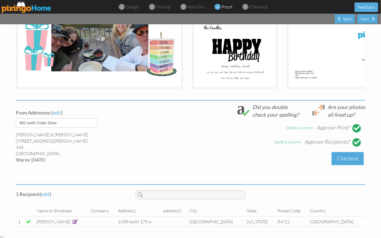
click at [344, 160] on div "Checkout" at bounding box center [347, 158] width 32 height 13
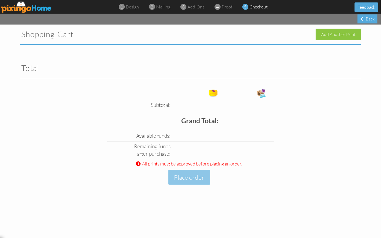
click at [259, 6] on span "checkout" at bounding box center [258, 6] width 18 height 5
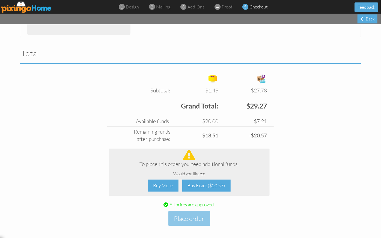
scroll to position [161, 0]
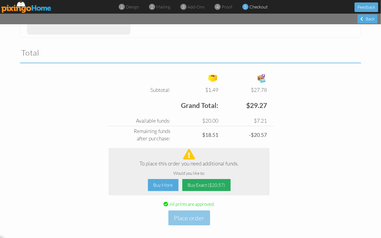
click at [200, 186] on div "Buy Exact ($20.57)" at bounding box center [206, 185] width 48 height 12
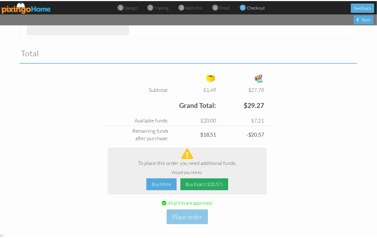
scroll to position [125, 0]
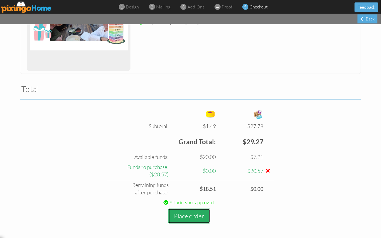
click at [186, 215] on button "Place order" at bounding box center [189, 216] width 42 height 15
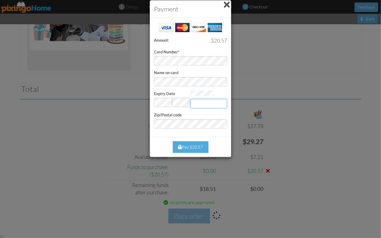
type input "292"
drag, startPoint x: 194, startPoint y: 147, endPoint x: 187, endPoint y: 148, distance: 7.1
click at [187, 148] on div "Pay $20.57" at bounding box center [191, 147] width 36 height 12
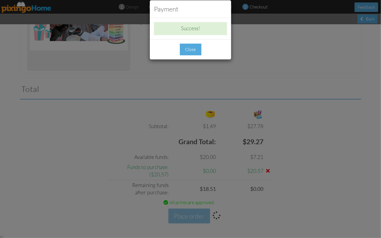
click at [196, 49] on div "Close" at bounding box center [191, 50] width 22 height 12
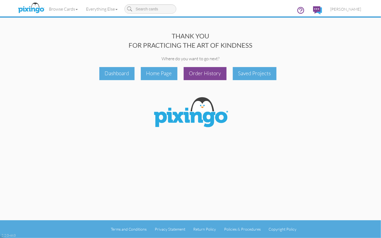
click at [209, 74] on div "Order History" at bounding box center [205, 73] width 43 height 13
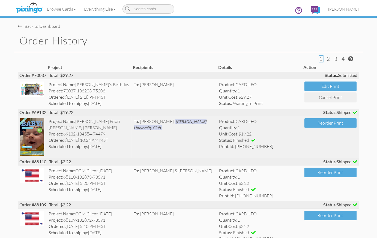
click at [31, 137] on img at bounding box center [32, 136] width 24 height 37
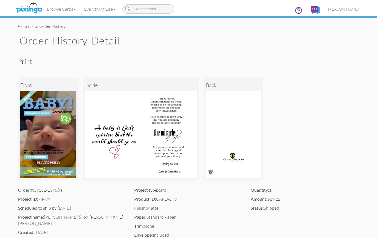
click at [40, 128] on img at bounding box center [48, 134] width 56 height 87
click at [28, 8] on img at bounding box center [29, 8] width 29 height 14
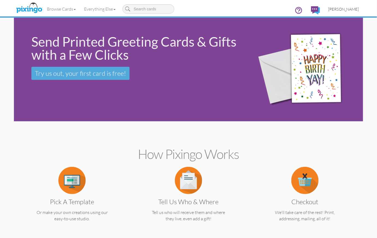
click at [350, 10] on span "[PERSON_NAME]" at bounding box center [343, 9] width 31 height 5
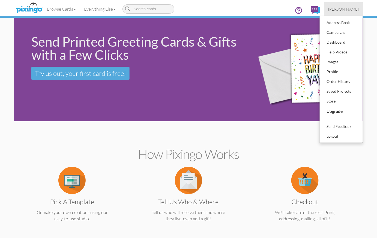
click at [274, 6] on div "Browse Cards Business Accounting Automotive Chiropractor Customer Dental Financ…" at bounding box center [188, 11] width 341 height 22
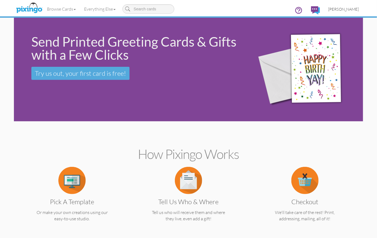
click at [347, 9] on span "[PERSON_NAME]" at bounding box center [343, 9] width 31 height 5
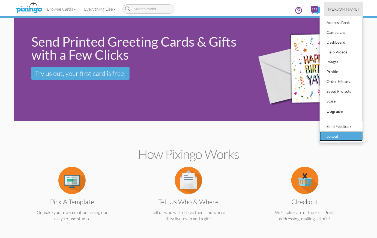
click at [335, 138] on div "Logout" at bounding box center [341, 136] width 32 height 8
